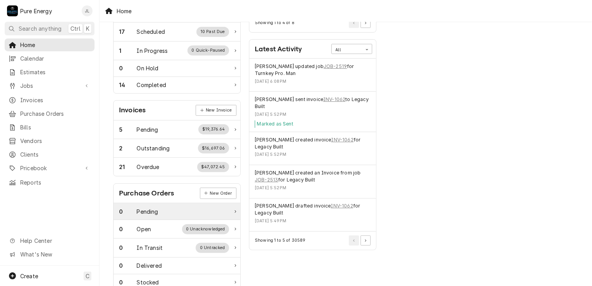
scroll to position [195, 0]
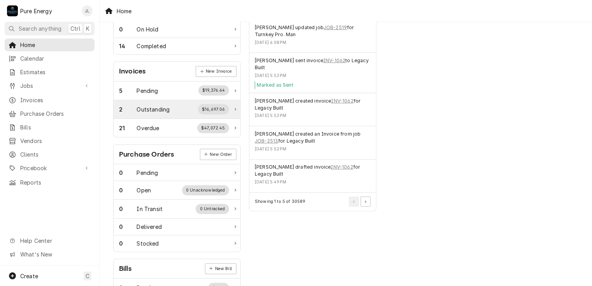
click at [164, 105] on div "Outstanding" at bounding box center [153, 109] width 33 height 8
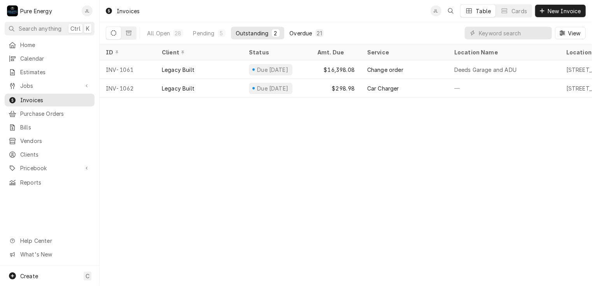
click at [305, 28] on button "Overdue 21" at bounding box center [306, 33] width 43 height 12
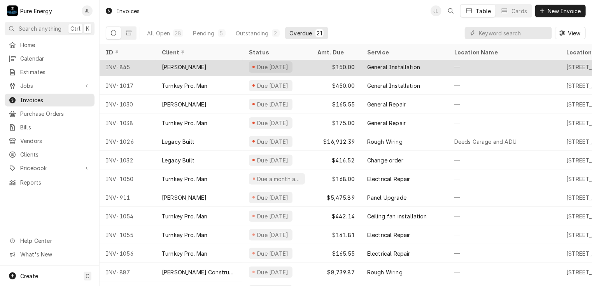
scroll to position [171, 0]
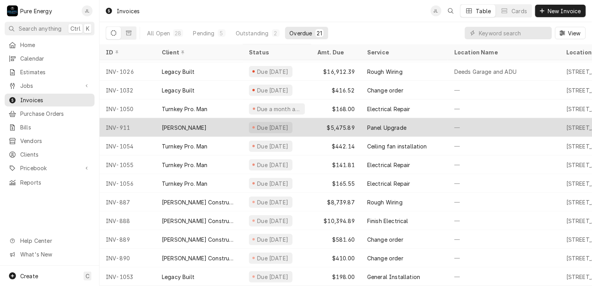
click at [458, 118] on div "—" at bounding box center [504, 127] width 112 height 19
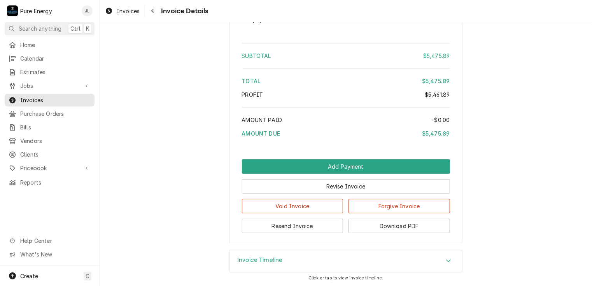
scroll to position [3100, 0]
click at [351, 174] on div "Revise Invoice" at bounding box center [346, 184] width 208 height 20
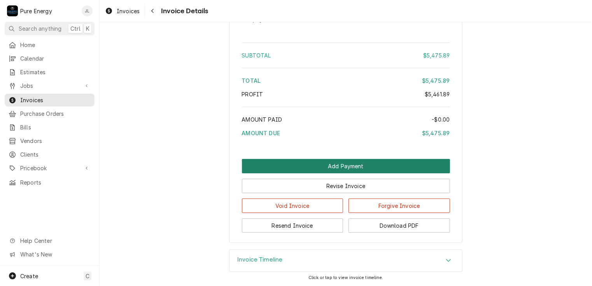
click at [344, 162] on button "Add Payment" at bounding box center [346, 166] width 208 height 14
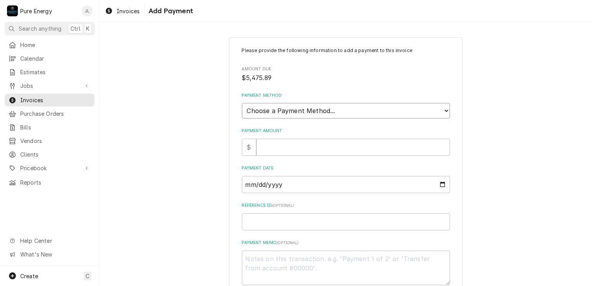
click at [328, 109] on select "Choose a Payment Method... Cash Check Credit/Debit Card ACH/eCheck Other" at bounding box center [346, 111] width 208 height 16
select select "2"
click at [242, 103] on select "Choose a Payment Method... Cash Check Credit/Debit Card ACH/eCheck Other" at bounding box center [346, 111] width 208 height 16
click at [271, 144] on input "Payment Amount" at bounding box center [354, 147] width 194 height 17
type textarea "x"
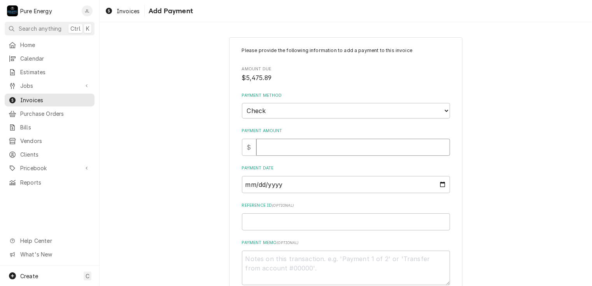
type input "5"
type textarea "x"
type input "54"
type textarea "x"
type input "547"
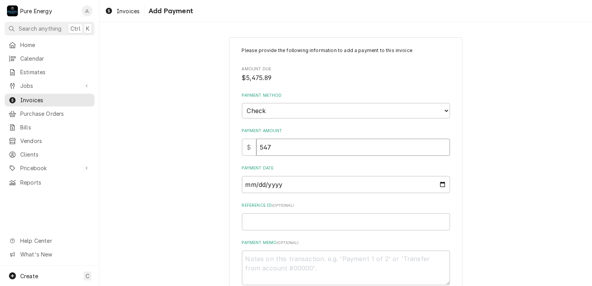
type textarea "x"
type input "5475"
type textarea "x"
type input "5475.8"
type textarea "x"
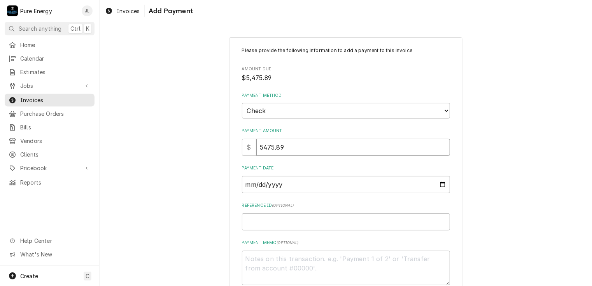
type input "5475.89"
click at [269, 186] on input "Payment Date" at bounding box center [346, 184] width 208 height 17
click at [438, 183] on input "Payment Date" at bounding box center [346, 184] width 208 height 17
drag, startPoint x: 391, startPoint y: 179, endPoint x: 346, endPoint y: 174, distance: 45.1
click at [368, 179] on input "Payment Date" at bounding box center [346, 184] width 208 height 17
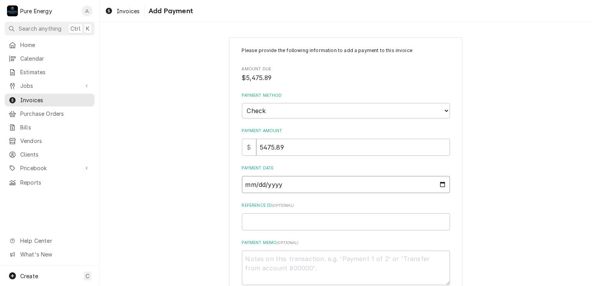
click at [438, 184] on input "Payment Date" at bounding box center [346, 184] width 208 height 17
type textarea "x"
type input "2025-08-06"
click at [257, 218] on input "Reference ID ( optional )" at bounding box center [346, 222] width 208 height 17
type textarea "x"
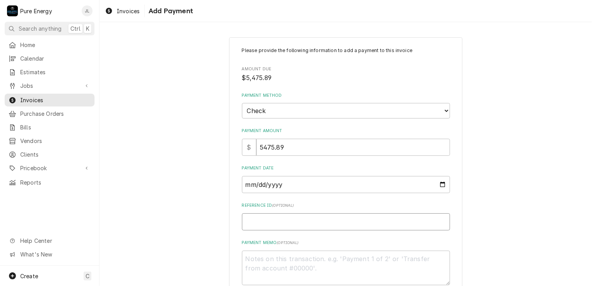
type input "3"
type textarea "x"
type input "34"
type textarea "x"
type input "340"
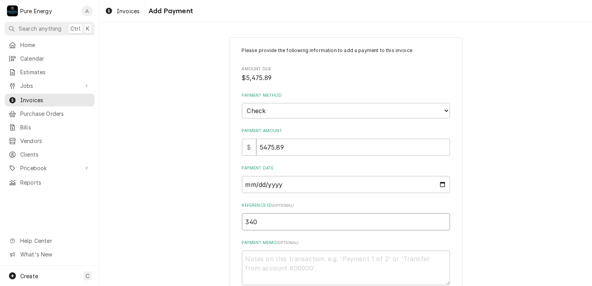
type textarea "x"
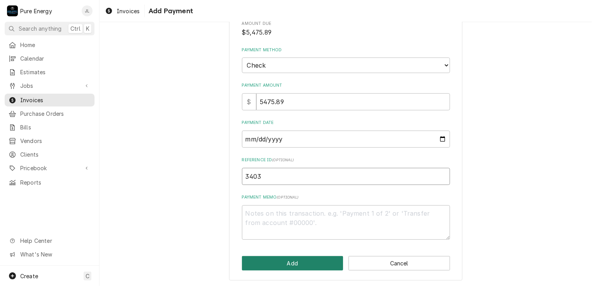
type input "3403"
click at [270, 265] on button "Add" at bounding box center [293, 264] width 102 height 14
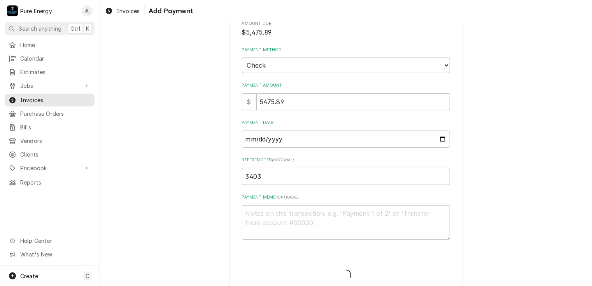
type textarea "x"
